Goal: Task Accomplishment & Management: Manage account settings

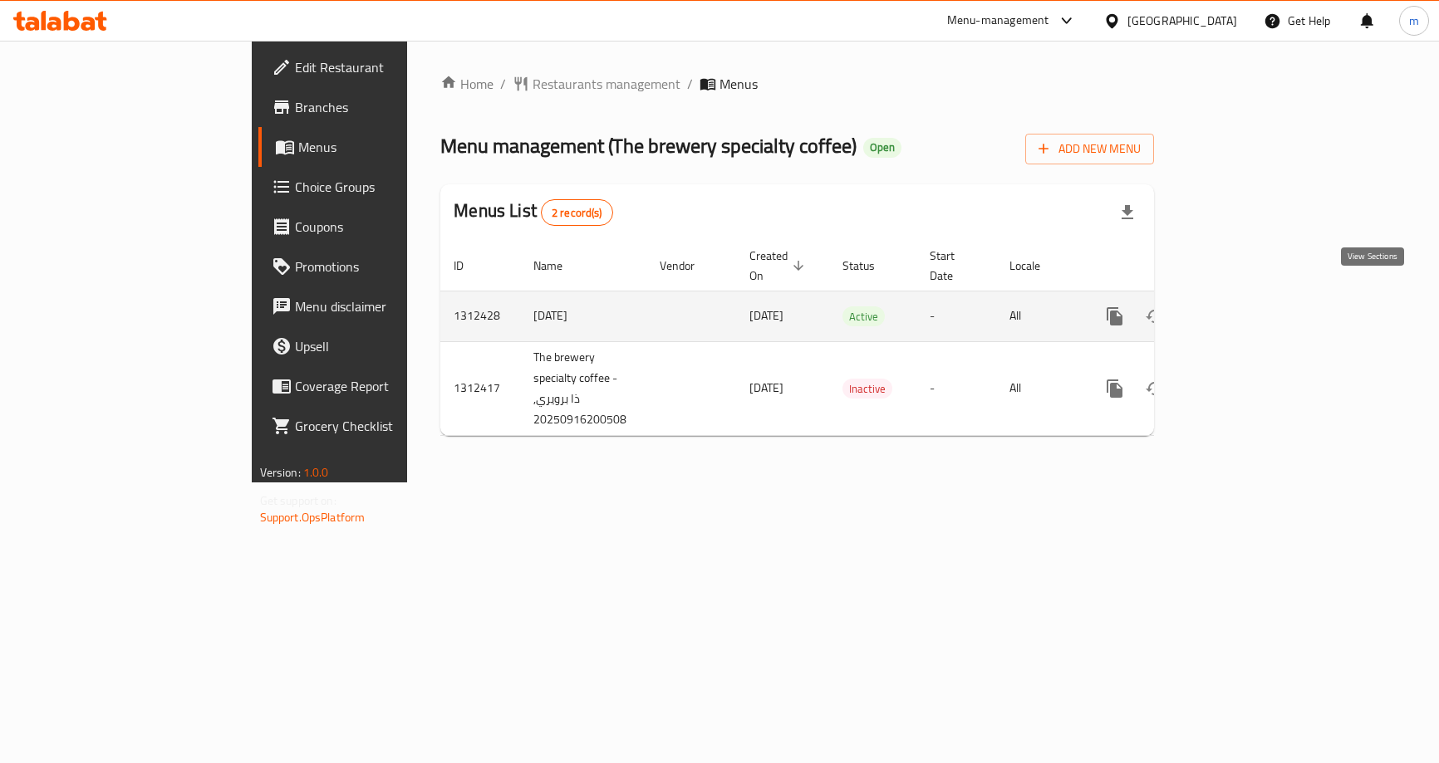
click at [1244, 306] on icon "enhanced table" at bounding box center [1234, 316] width 20 height 20
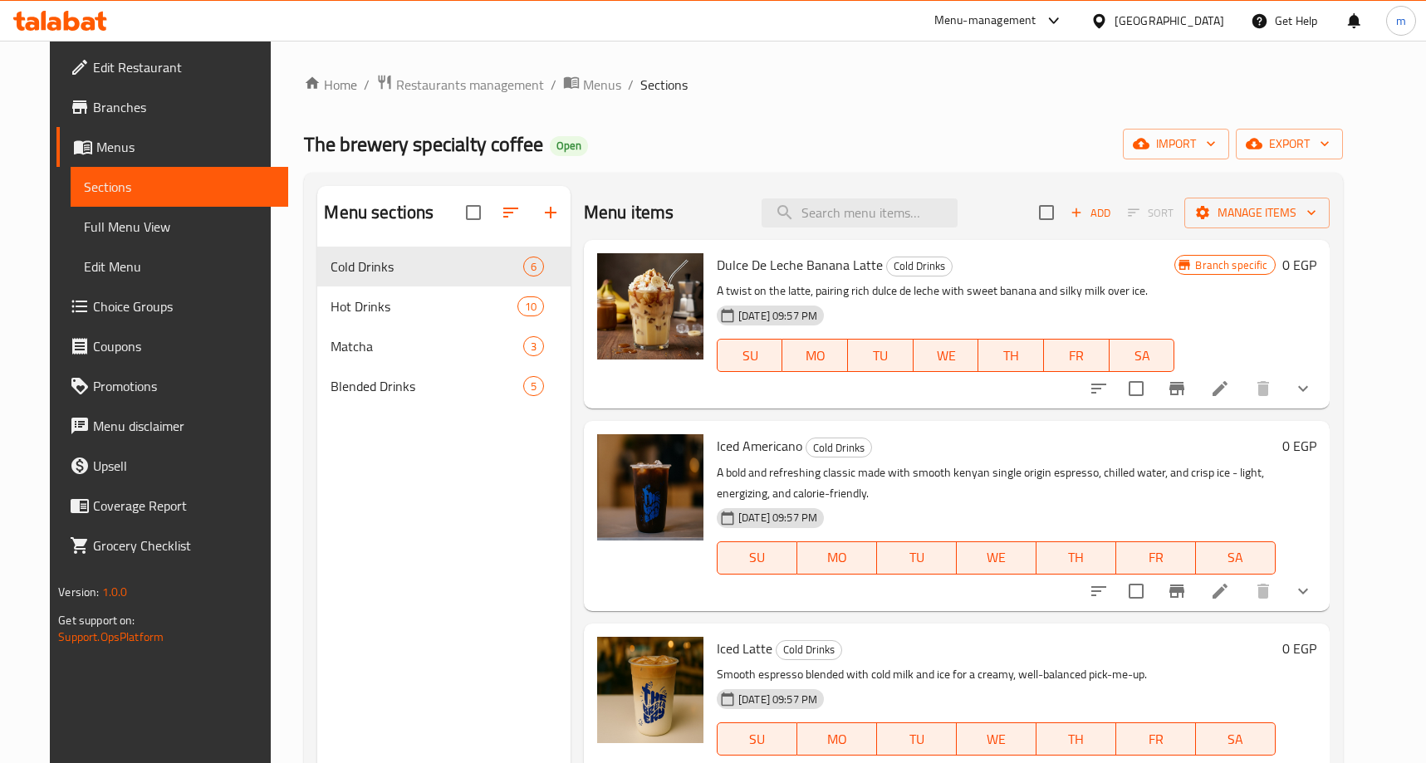
click at [123, 309] on span "Choice Groups" at bounding box center [184, 307] width 182 height 20
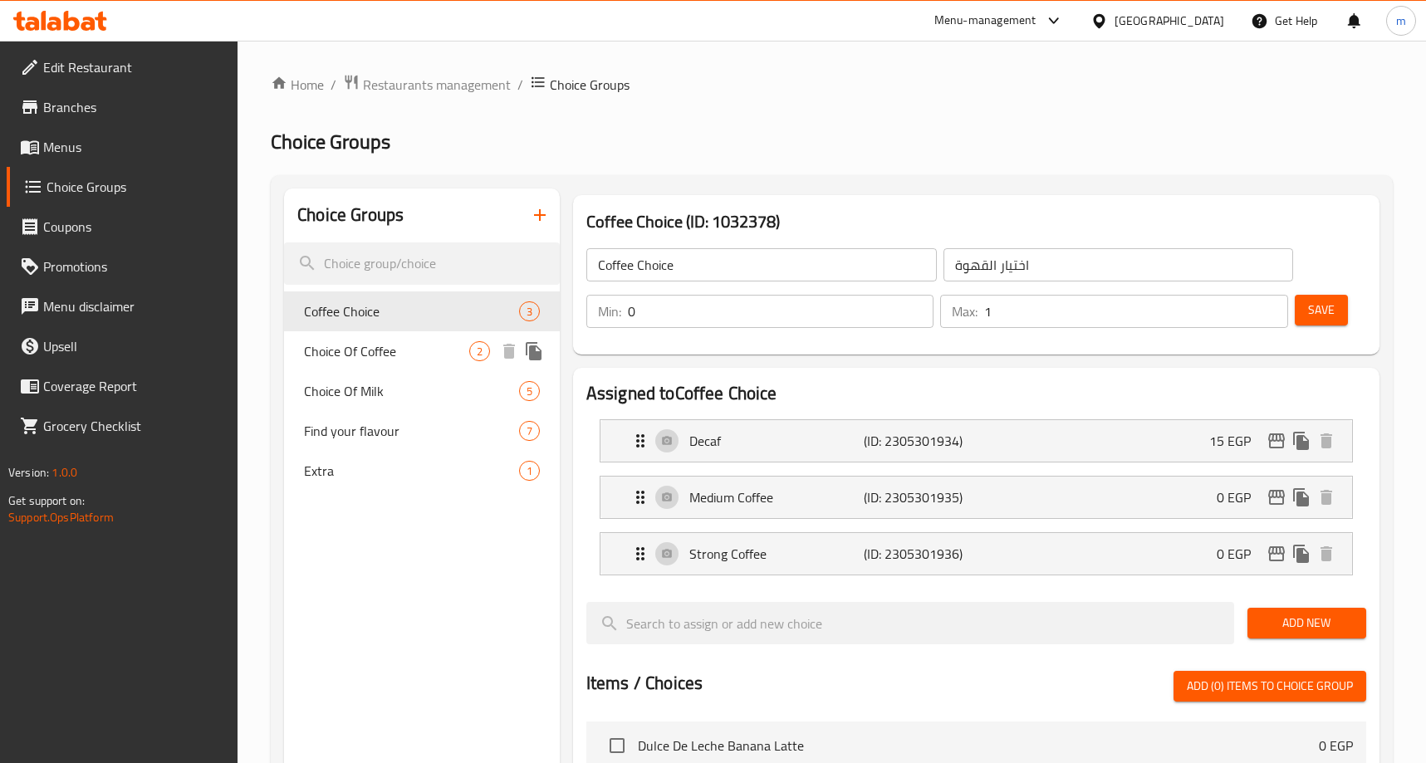
click at [412, 342] on span "Choice Of Coffee" at bounding box center [386, 351] width 165 height 20
type input "Choice Of Coffee"
type input "1"
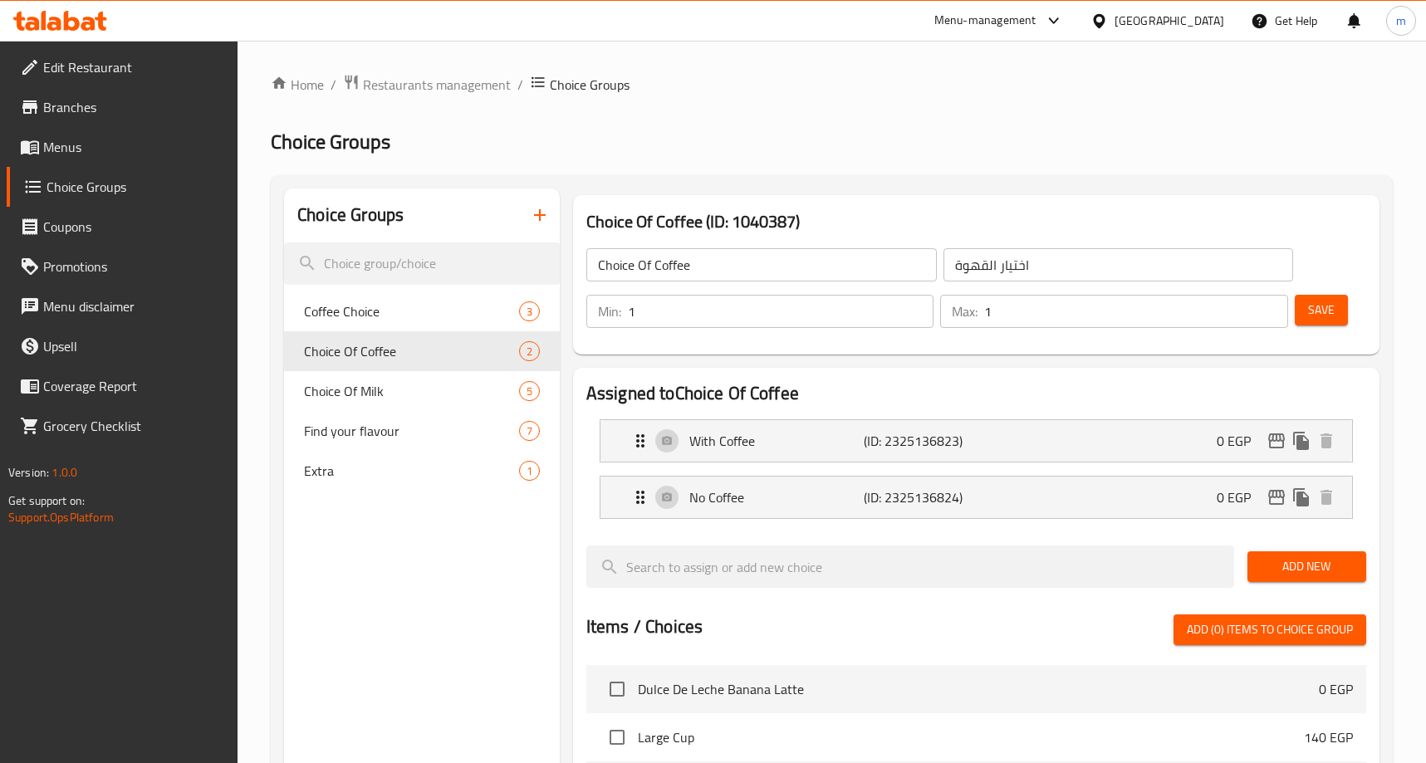
click at [862, 139] on h2 "Choice Groups" at bounding box center [832, 142] width 1122 height 27
click at [382, 389] on span "Choice Of Milk" at bounding box center [386, 391] width 165 height 20
type input "Choice Of Milk"
type input "اختار الحليب"
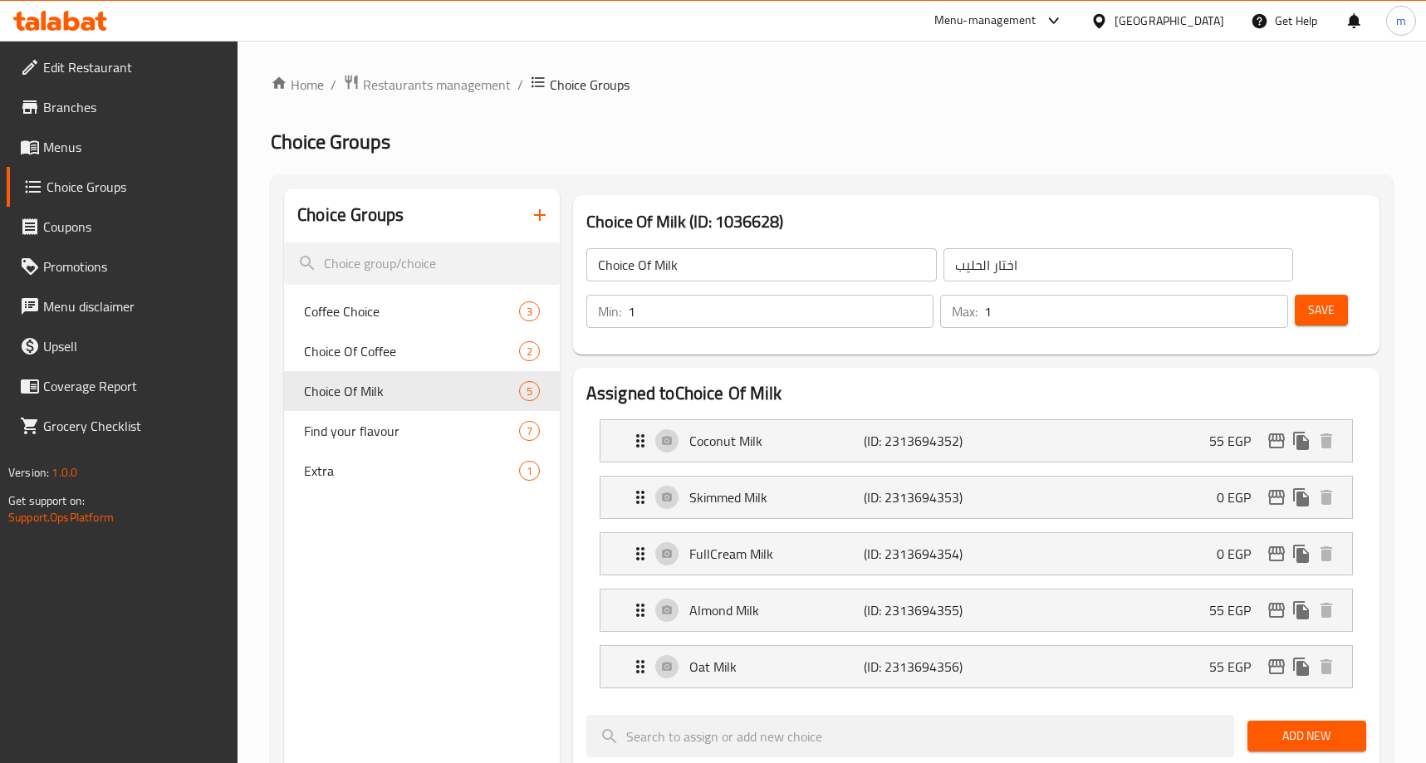
click at [919, 125] on div "Home / Restaurants management / Choice Groups Choice Groups Choice Groups Coffe…" at bounding box center [832, 754] width 1122 height 1361
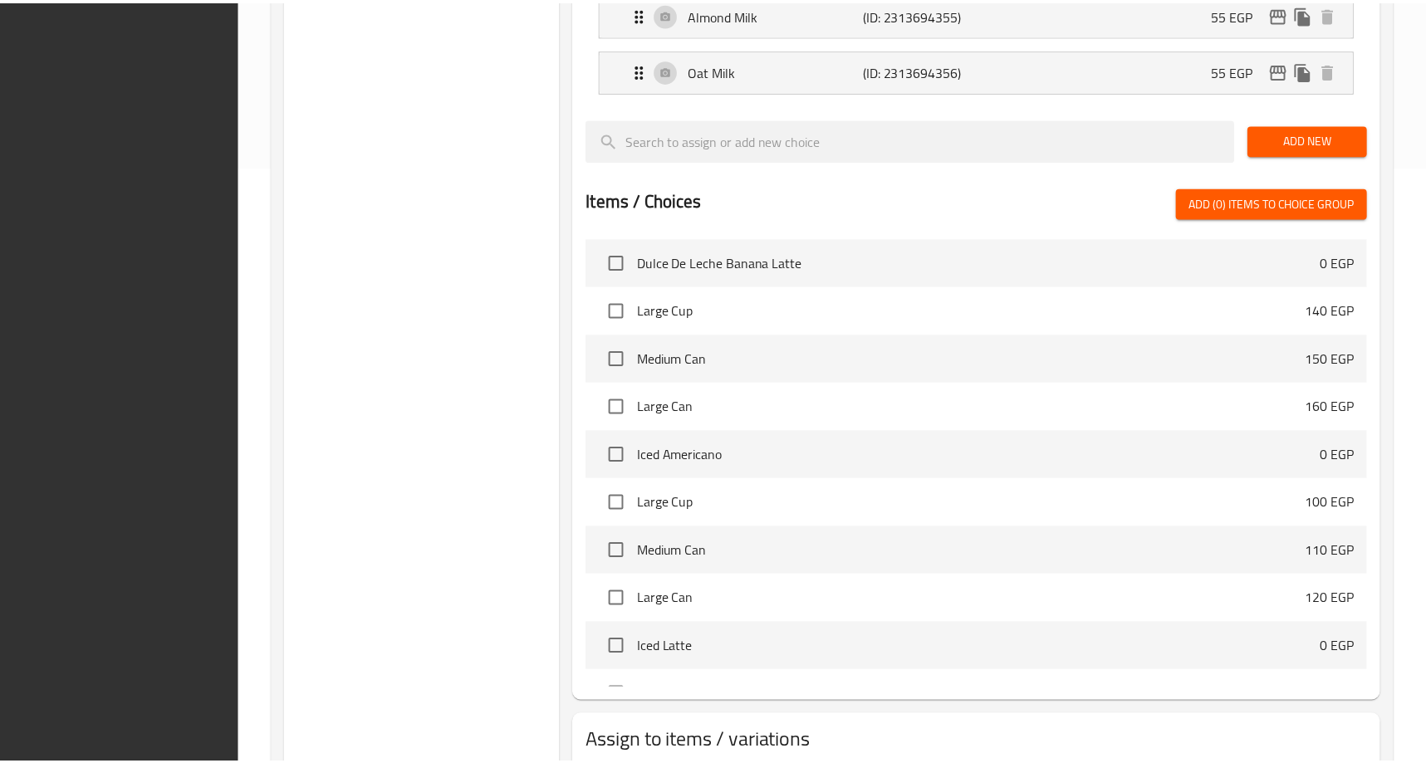
scroll to position [705, 0]
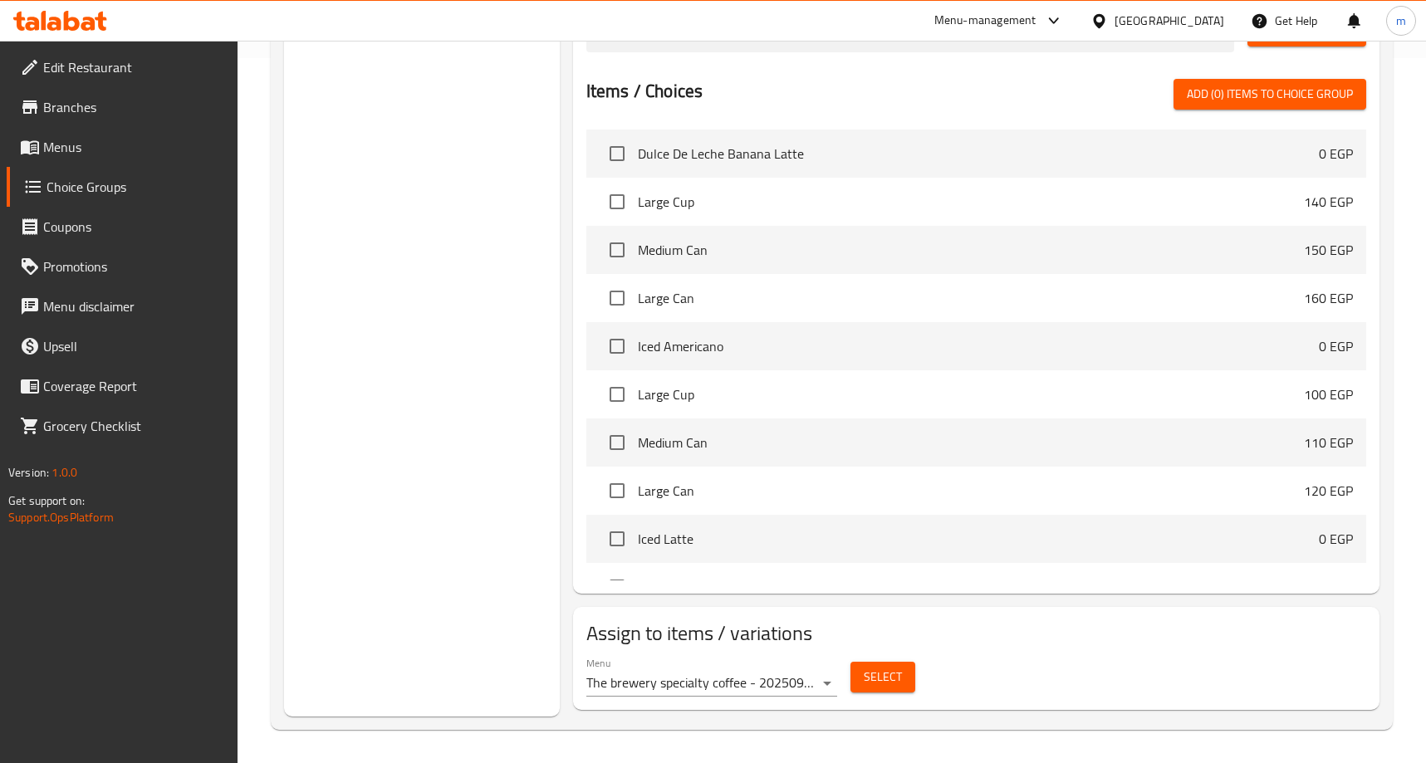
click at [430, 357] on div "Choice Groups Coffee Choice 3 Choice Of Coffee 2 Choice Of Milk 5 Find your fla…" at bounding box center [422, 99] width 276 height 1233
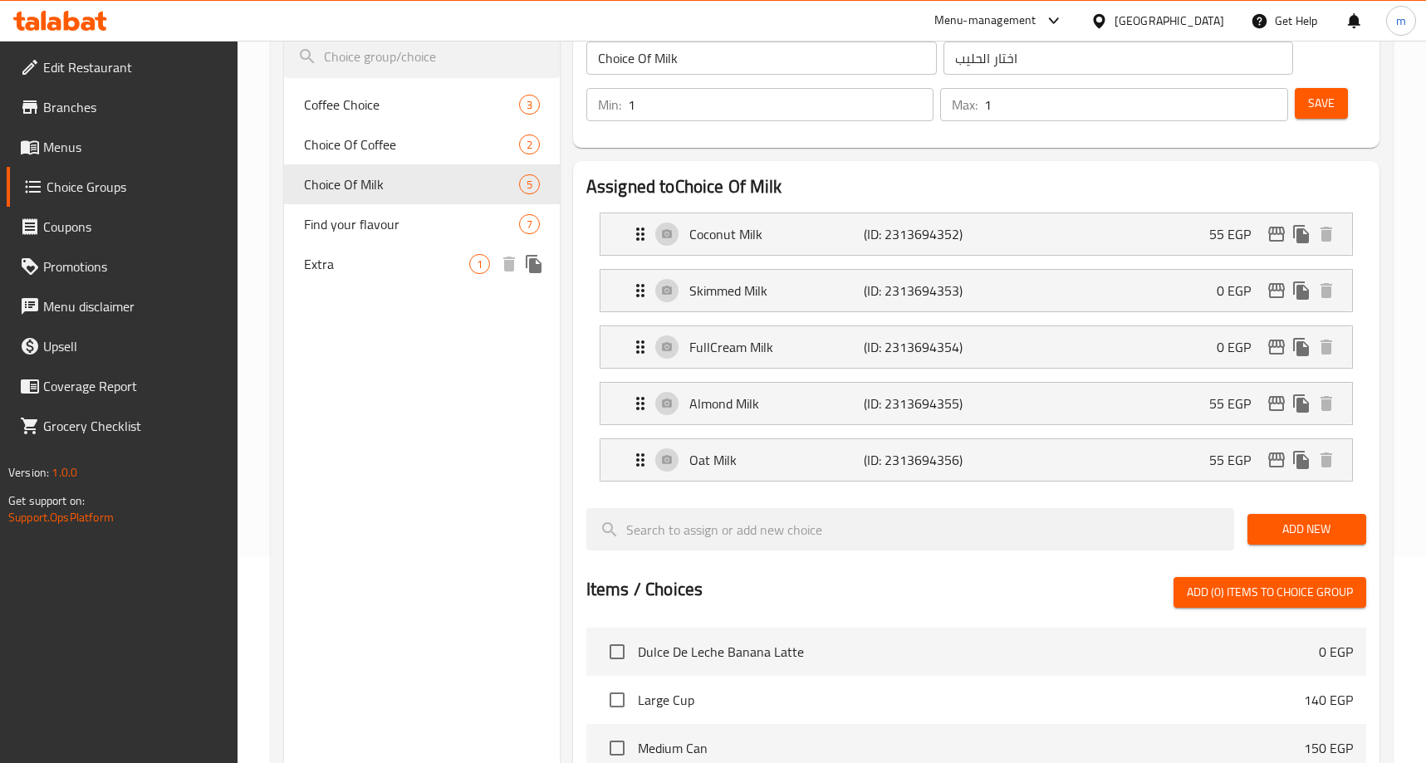
click at [380, 264] on span "Extra" at bounding box center [386, 264] width 165 height 20
type input "Extra"
type input "اضافة"
type input "0"
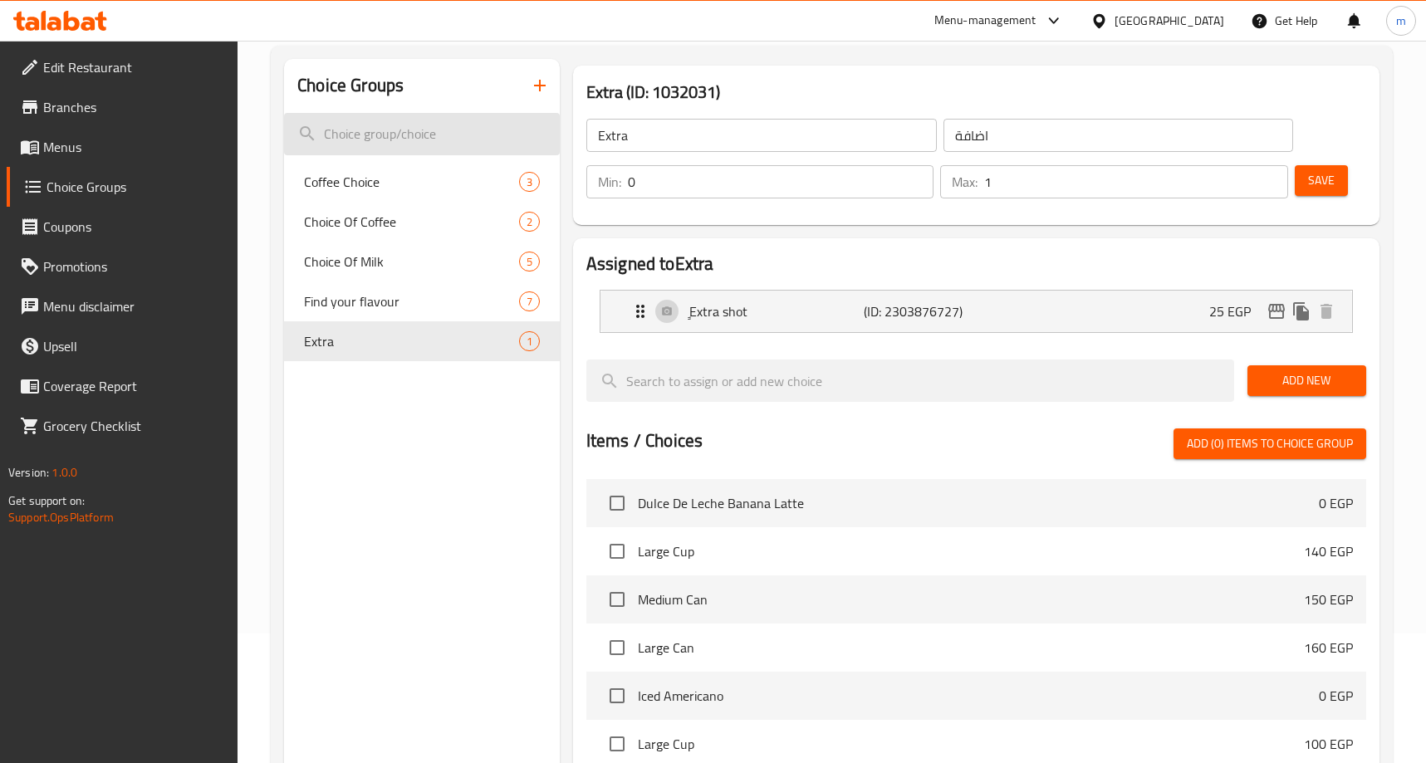
scroll to position [0, 0]
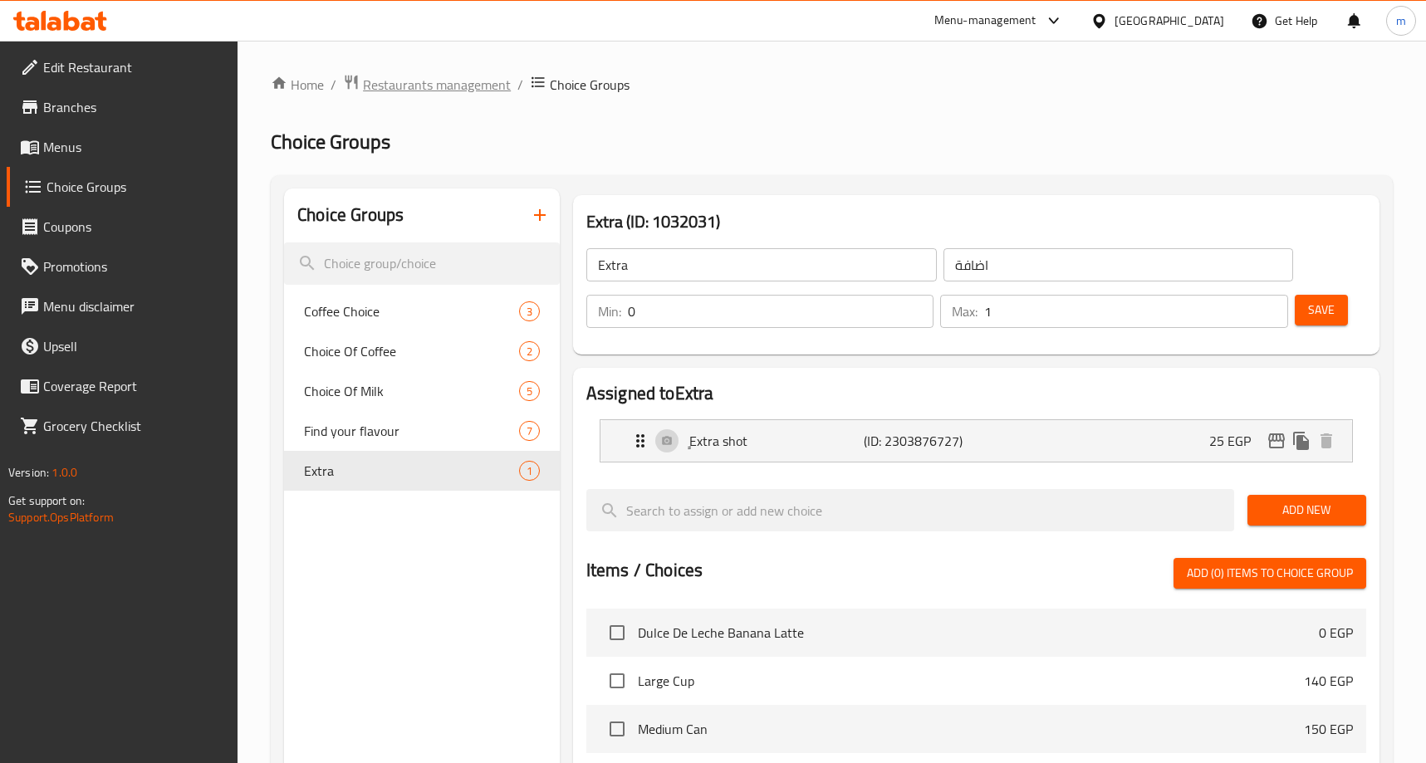
click at [419, 88] on span "Restaurants management" at bounding box center [437, 85] width 148 height 20
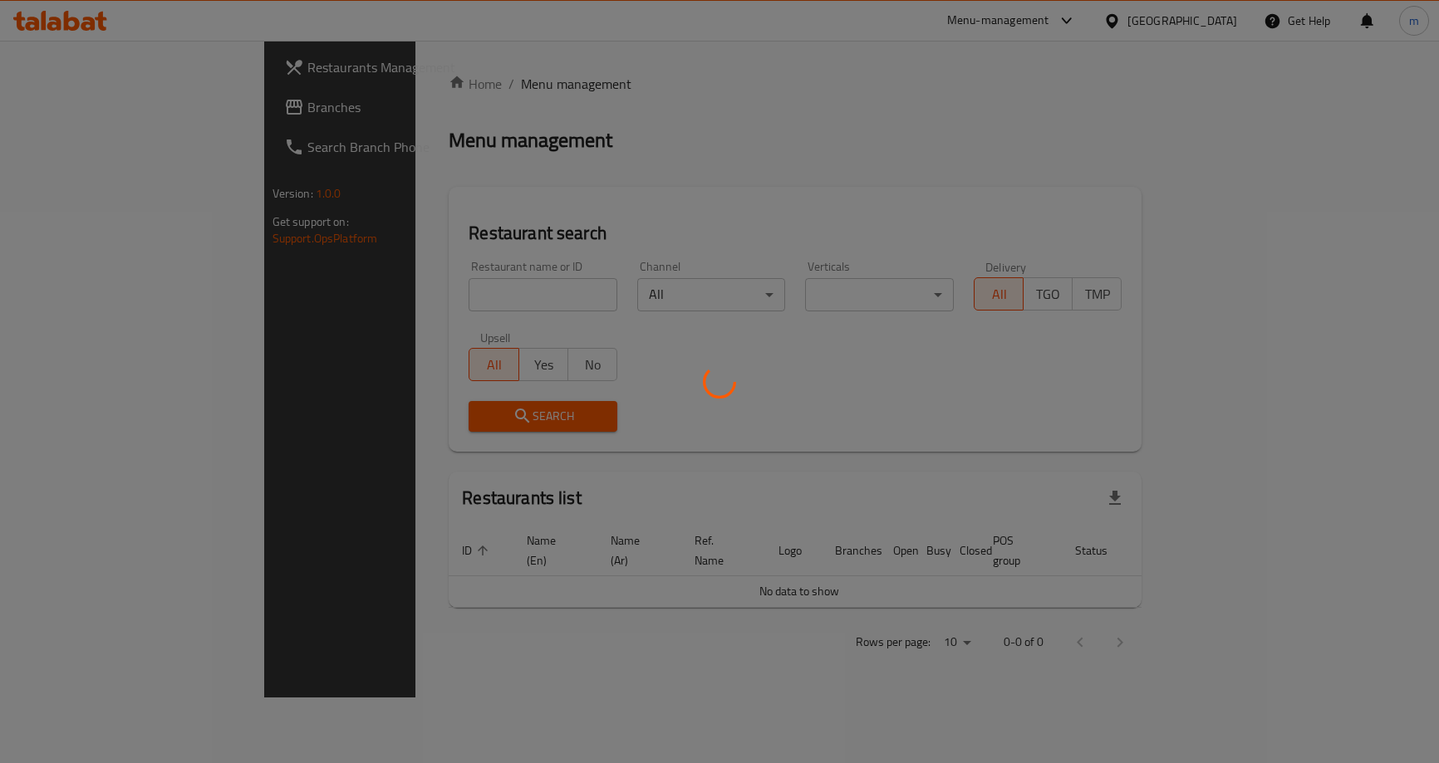
click at [104, 115] on div at bounding box center [719, 381] width 1439 height 763
click at [101, 114] on div at bounding box center [719, 381] width 1439 height 763
click at [91, 110] on div at bounding box center [719, 381] width 1439 height 763
click at [89, 109] on div at bounding box center [719, 381] width 1439 height 763
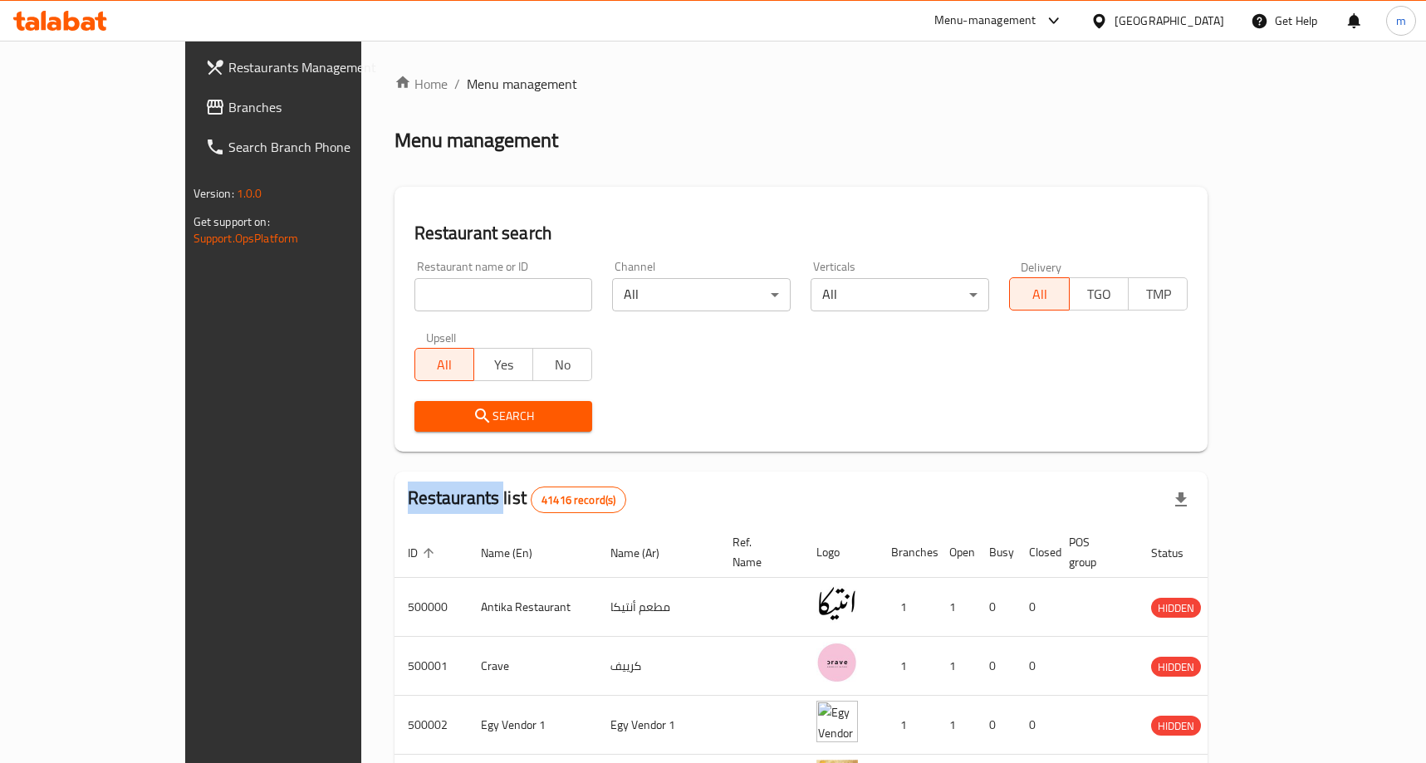
click at [192, 94] on link "Branches" at bounding box center [308, 107] width 232 height 40
